Goal: Task Accomplishment & Management: Complete application form

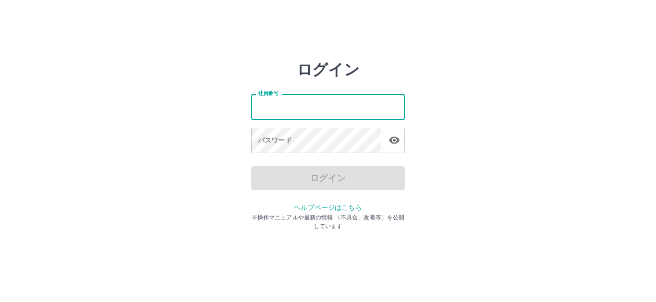
click at [309, 102] on input "社員番号" at bounding box center [328, 106] width 154 height 25
type input "*******"
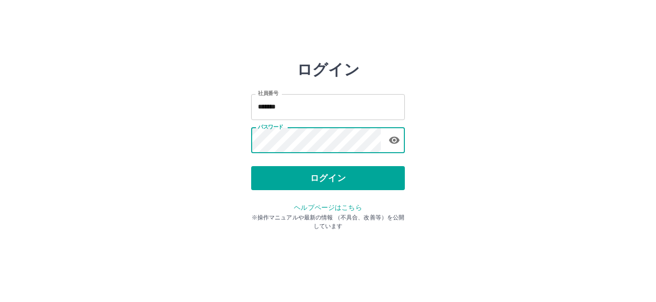
click at [317, 180] on button "ログイン" at bounding box center [328, 178] width 154 height 24
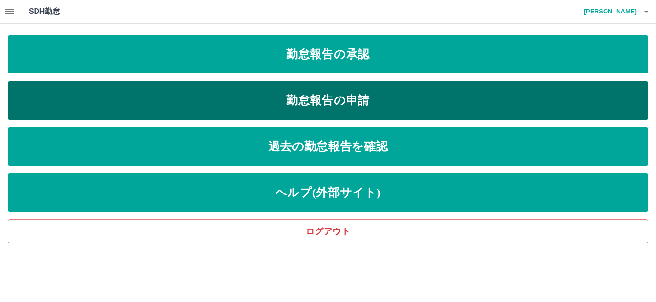
click at [331, 108] on link "勤怠報告の申請" at bounding box center [328, 100] width 640 height 38
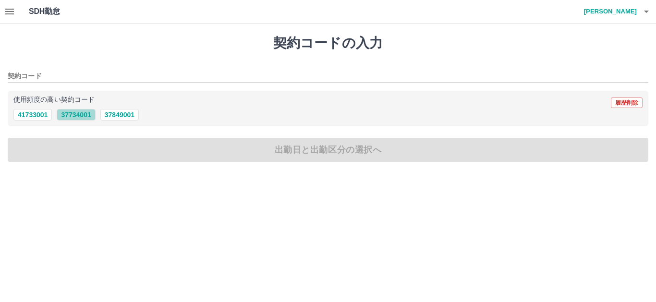
click at [74, 112] on button "37734001" at bounding box center [76, 115] width 38 height 12
type input "********"
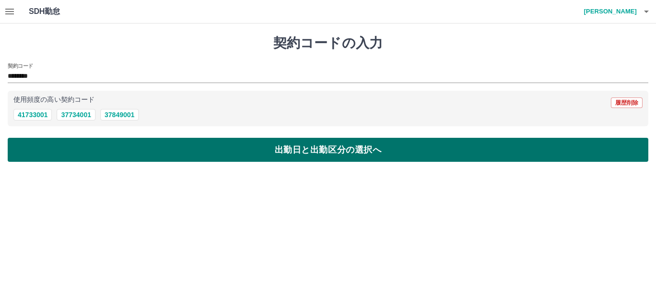
click at [330, 143] on button "出勤日と出勤区分の選択へ" at bounding box center [328, 150] width 640 height 24
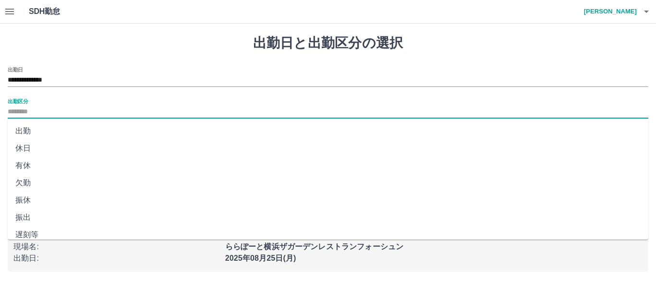
click at [51, 108] on input "出勤区分" at bounding box center [328, 112] width 640 height 12
click at [28, 131] on li "出勤" at bounding box center [328, 130] width 640 height 17
type input "**"
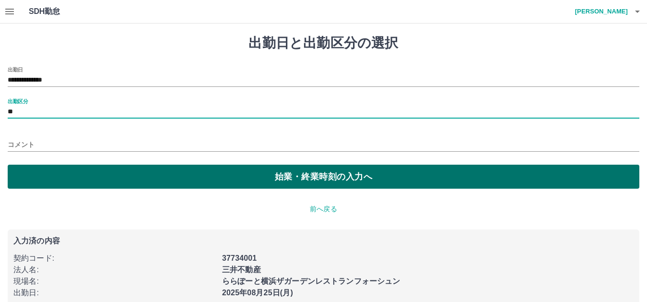
click at [310, 179] on button "始業・終業時刻の入力へ" at bounding box center [324, 177] width 632 height 24
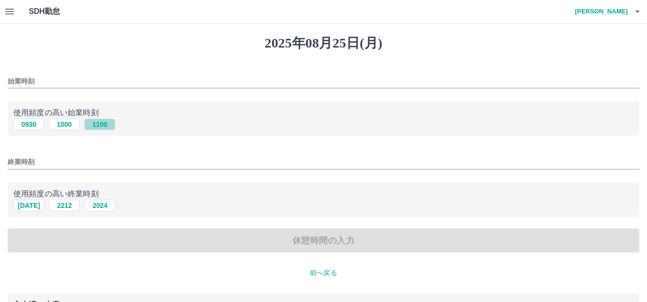
click at [101, 123] on button "1100" at bounding box center [99, 125] width 31 height 12
type input "****"
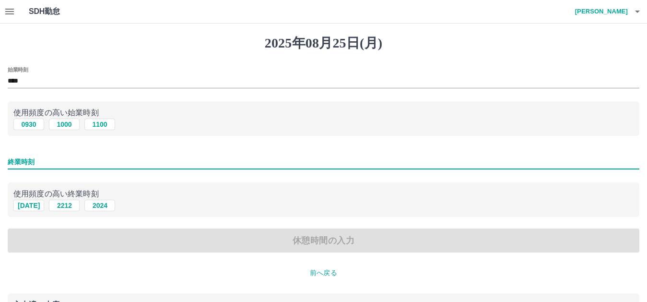
click at [42, 158] on input "終業時刻" at bounding box center [324, 162] width 632 height 14
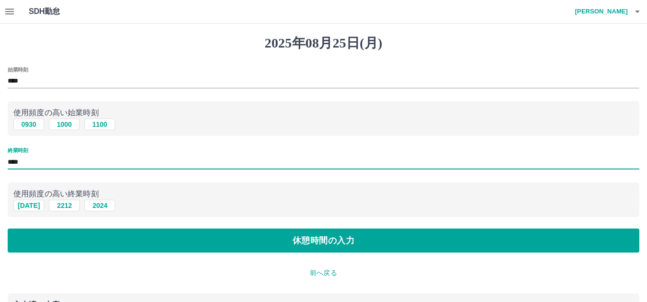
type input "****"
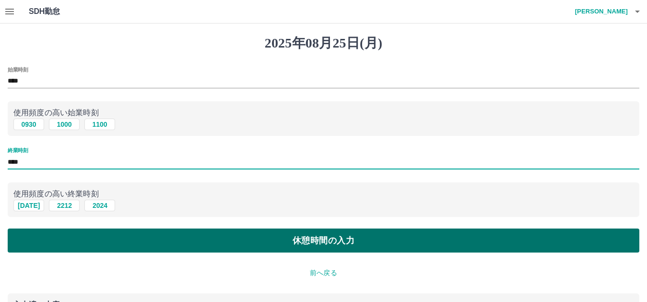
click at [343, 246] on button "休憩時間の入力" at bounding box center [324, 240] width 632 height 24
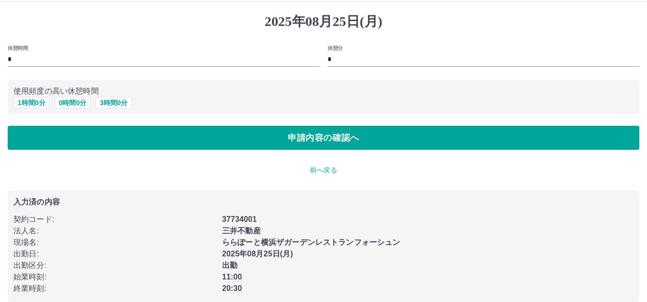
scroll to position [34, 0]
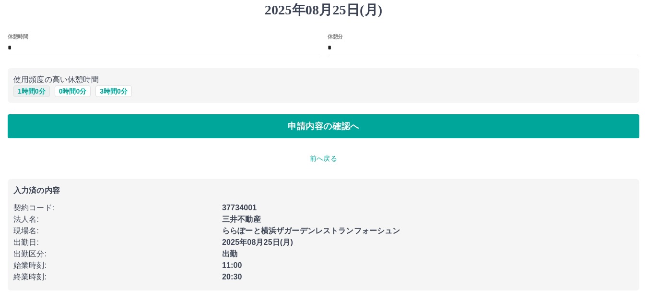
click at [40, 90] on button "1 時間 0 分" at bounding box center [31, 91] width 36 height 12
type input "*"
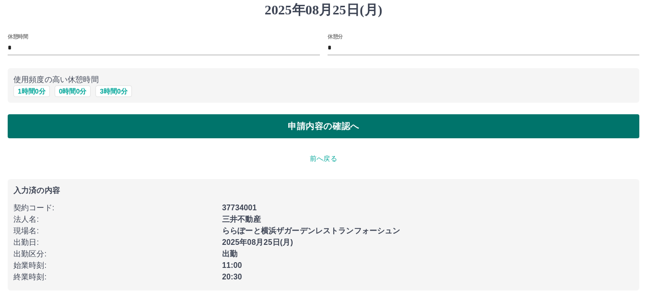
click at [319, 128] on button "申請内容の確認へ" at bounding box center [324, 126] width 632 height 24
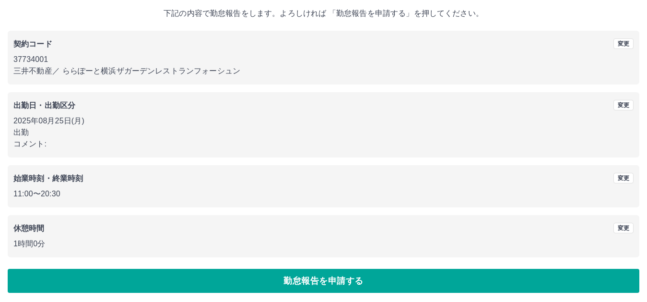
scroll to position [58, 0]
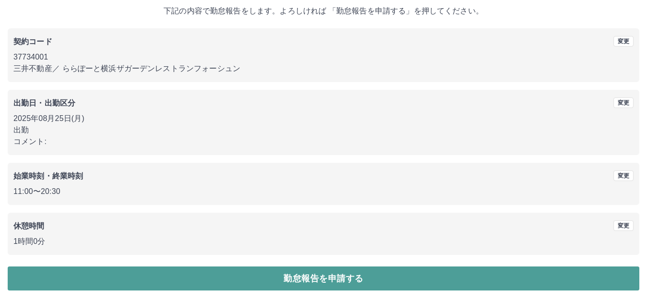
click at [324, 279] on button "勤怠報告を申請する" at bounding box center [324, 278] width 632 height 24
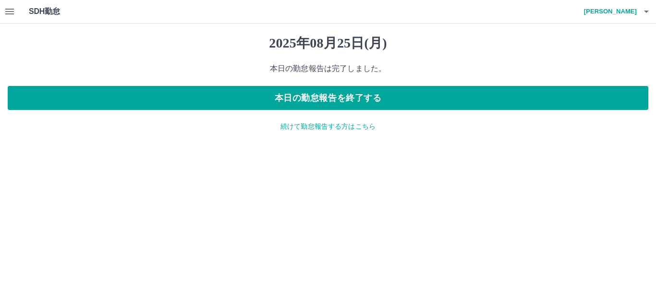
click at [6, 8] on icon "button" at bounding box center [10, 12] width 12 height 12
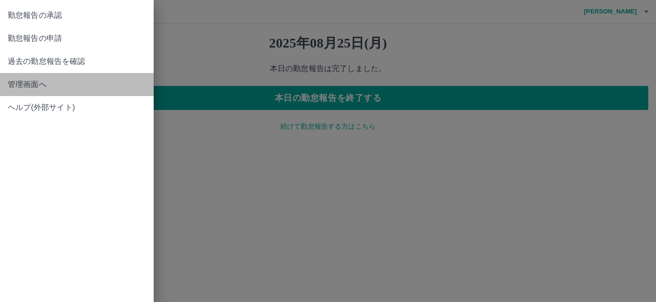
click at [18, 87] on span "管理画面へ" at bounding box center [77, 85] width 138 height 12
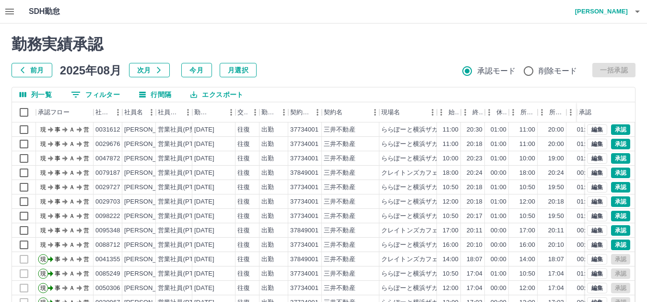
click at [5, 8] on icon "button" at bounding box center [10, 12] width 12 height 12
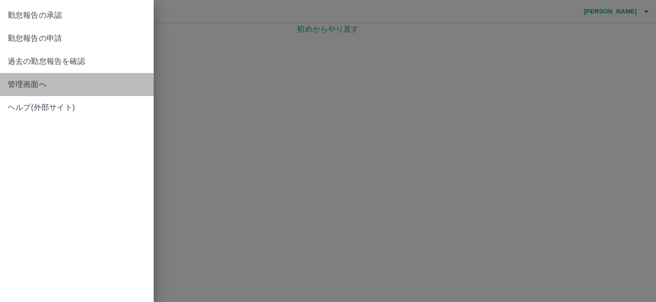
click at [37, 86] on span "管理画面へ" at bounding box center [77, 85] width 138 height 12
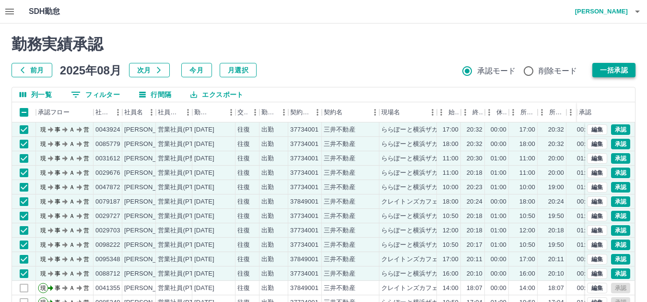
click at [614, 70] on button "一括承認" at bounding box center [614, 70] width 43 height 14
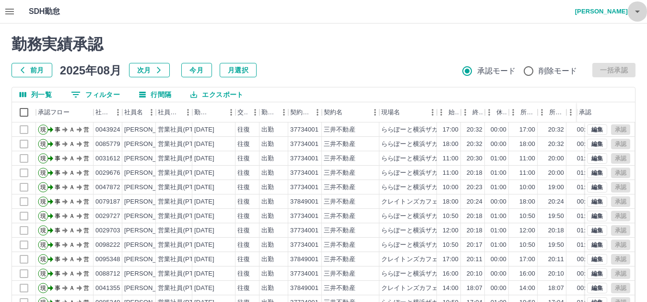
click at [636, 13] on icon "button" at bounding box center [638, 12] width 12 height 12
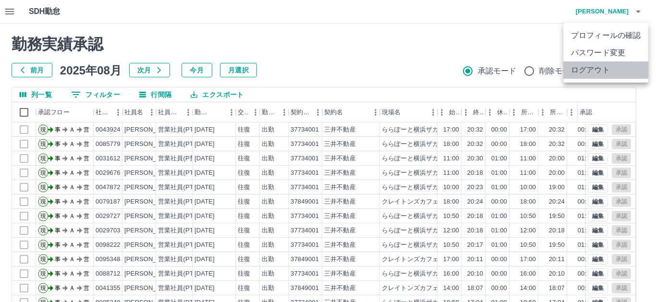
click at [600, 75] on li "ログアウト" at bounding box center [605, 69] width 85 height 17
